Goal: Find specific page/section: Find specific page/section

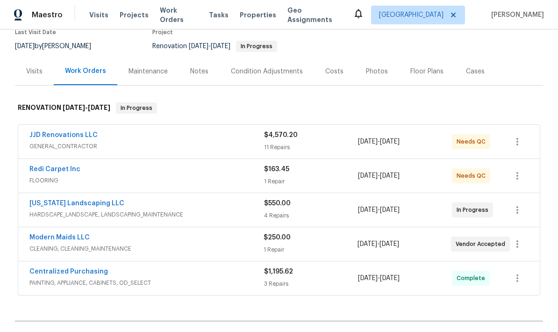
scroll to position [83, 0]
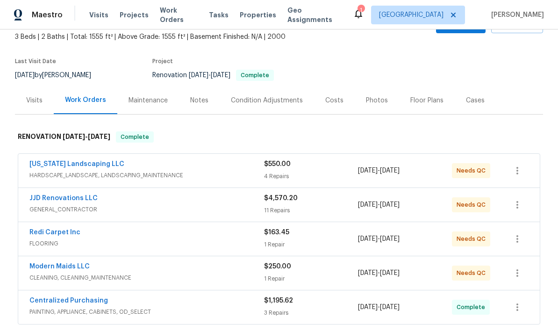
scroll to position [14, 0]
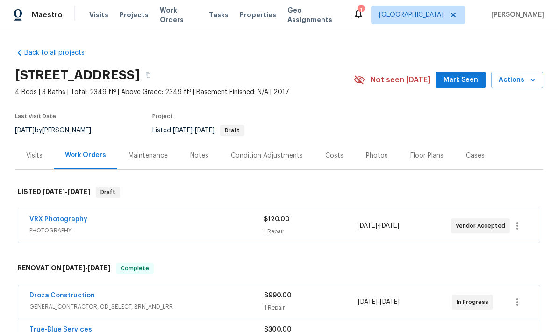
scroll to position [0, 0]
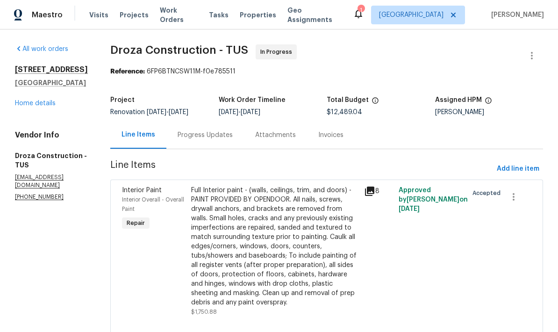
click at [39, 106] on link "Home details" at bounding box center [35, 103] width 41 height 7
